Goal: Share content

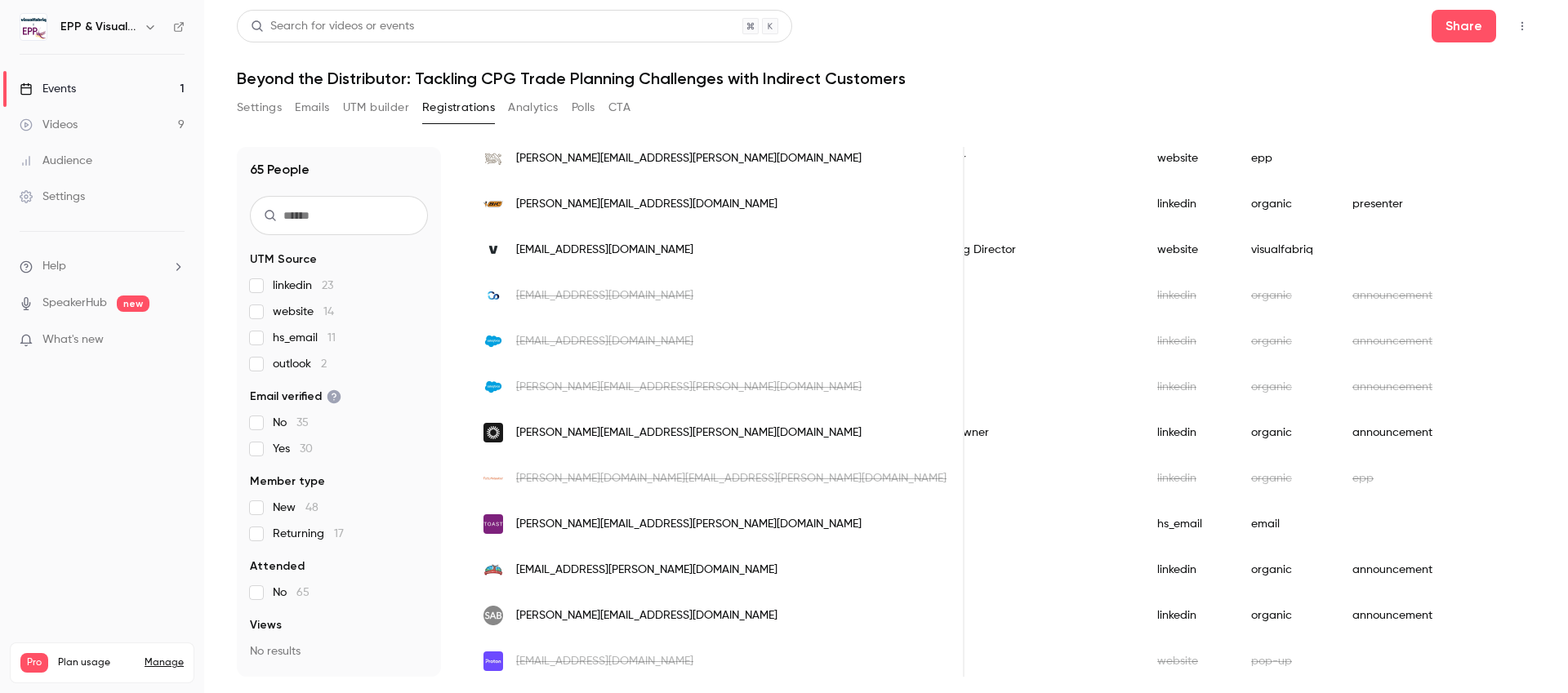
scroll to position [0, 930]
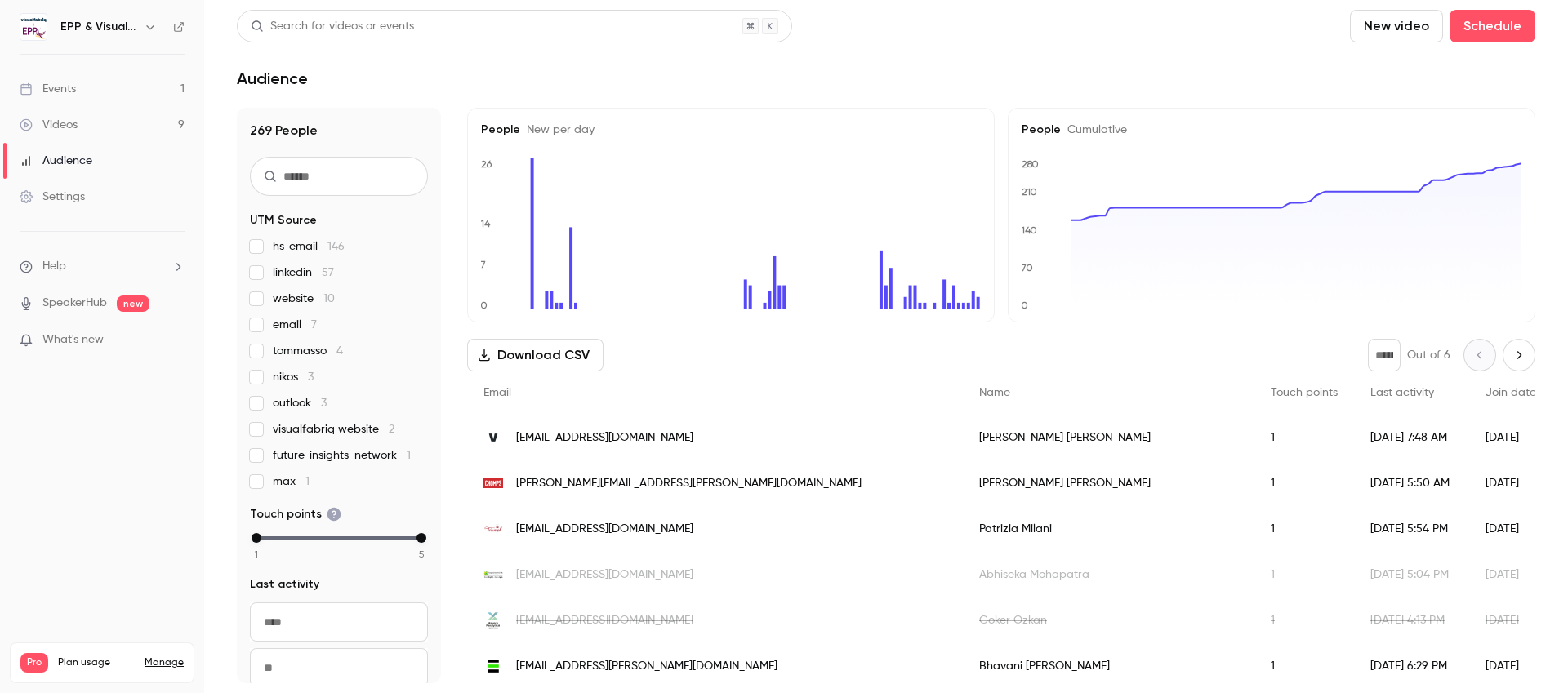
click at [81, 90] on link "Events 1" at bounding box center [102, 89] width 204 height 36
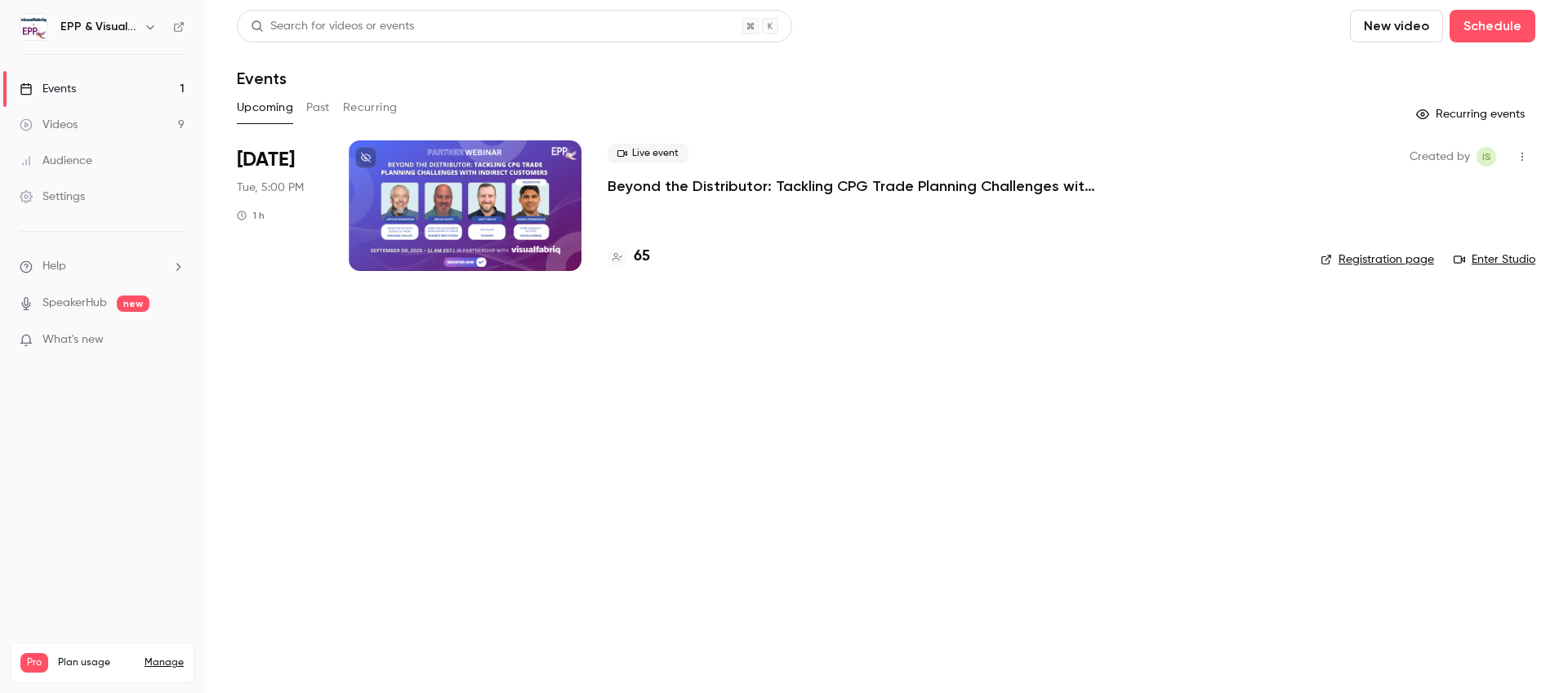
click at [487, 192] on div at bounding box center [465, 206] width 232 height 131
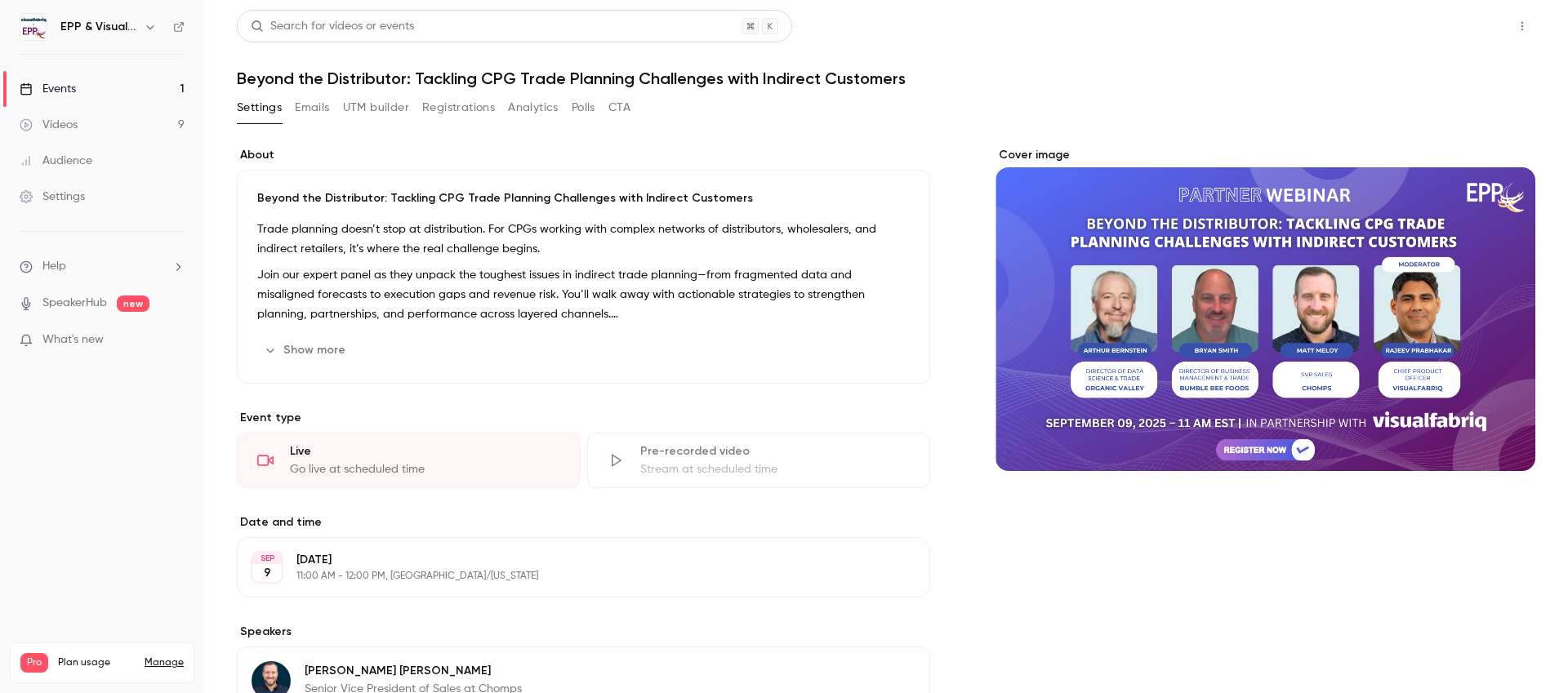
click at [1480, 24] on button "Share" at bounding box center [1463, 26] width 65 height 33
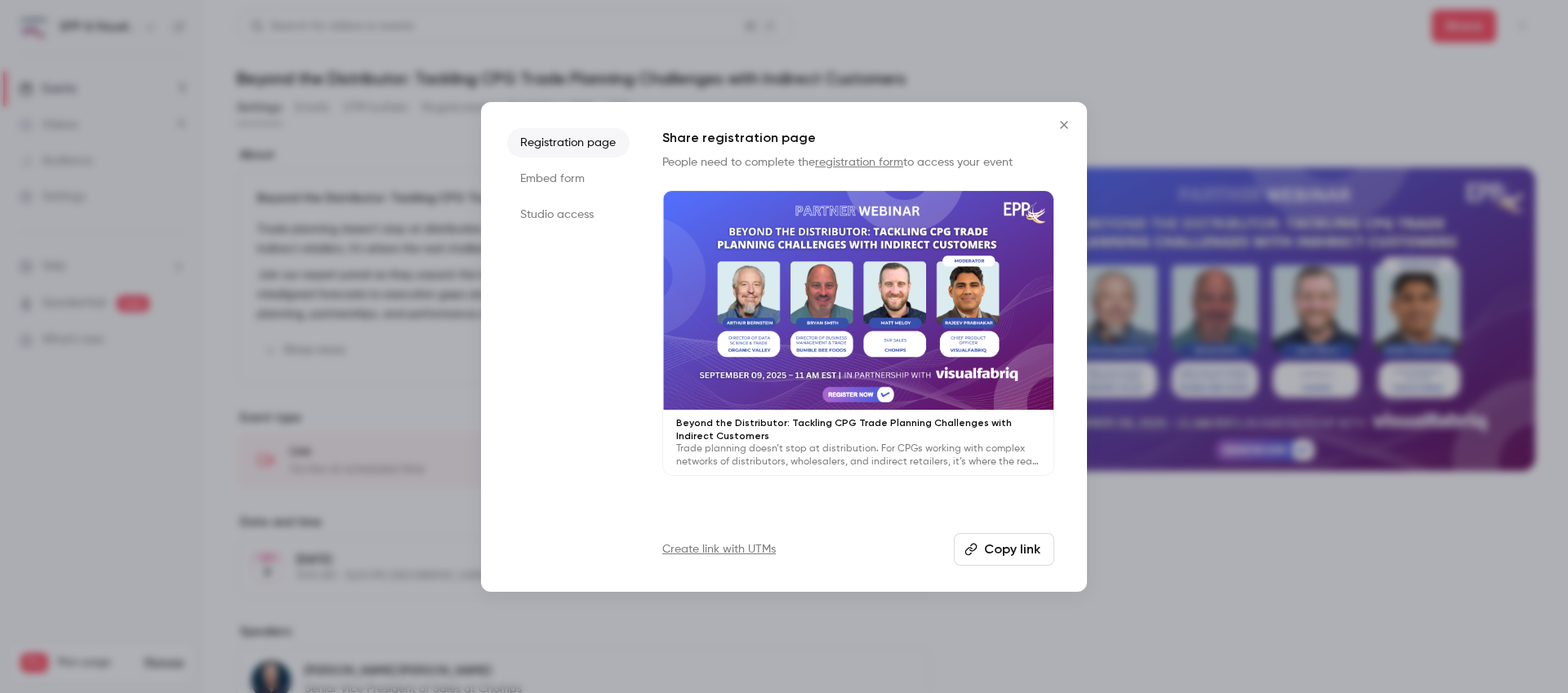
click at [1041, 557] on button "Copy link" at bounding box center [1004, 550] width 101 height 33
click at [1026, 549] on button "Copy link" at bounding box center [1004, 550] width 101 height 33
